Goal: Find specific fact: Find specific fact

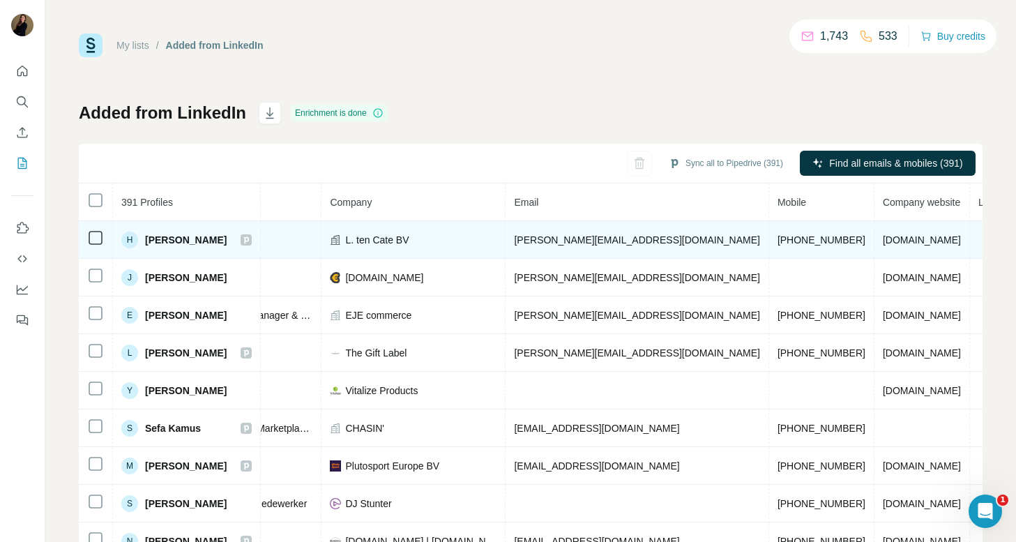
scroll to position [0, 298]
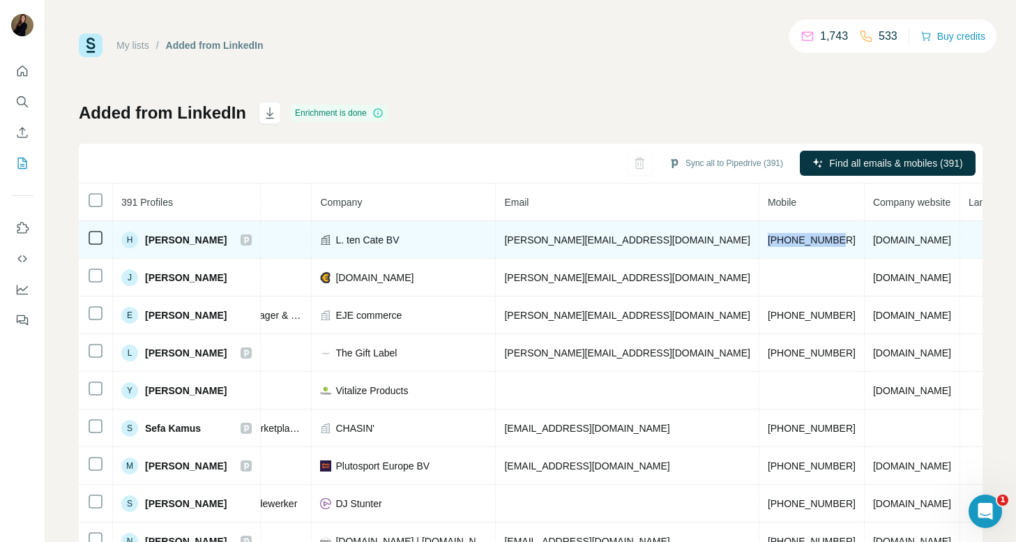
drag, startPoint x: 735, startPoint y: 241, endPoint x: 662, endPoint y: 245, distance: 73.4
click at [760, 245] on td "[PHONE_NUMBER]" at bounding box center [812, 240] width 105 height 38
copy span "[PHONE_NUMBER]"
